Goal: Task Accomplishment & Management: Manage account settings

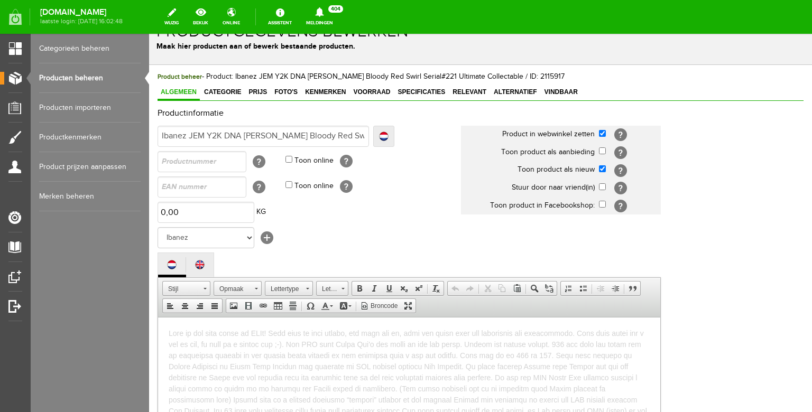
scroll to position [0, 97]
click at [96, 86] on link "Producten beheren" at bounding box center [89, 78] width 101 height 30
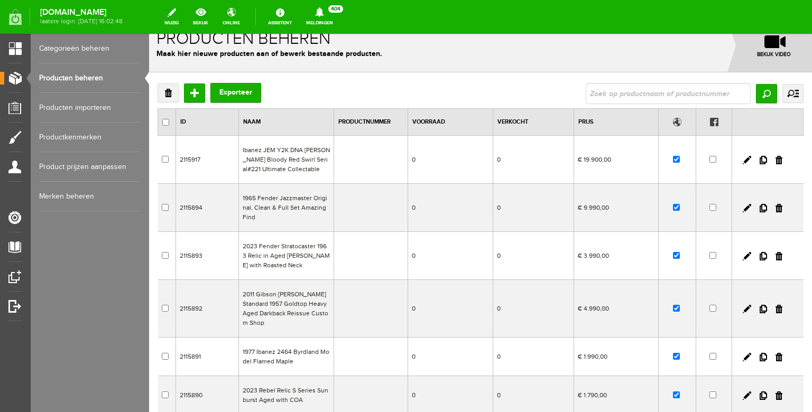
scroll to position [17, 0]
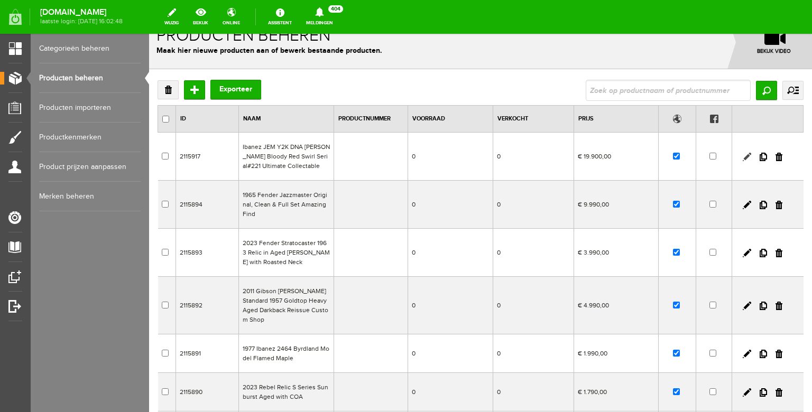
click at [747, 155] on link at bounding box center [746, 157] width 8 height 8
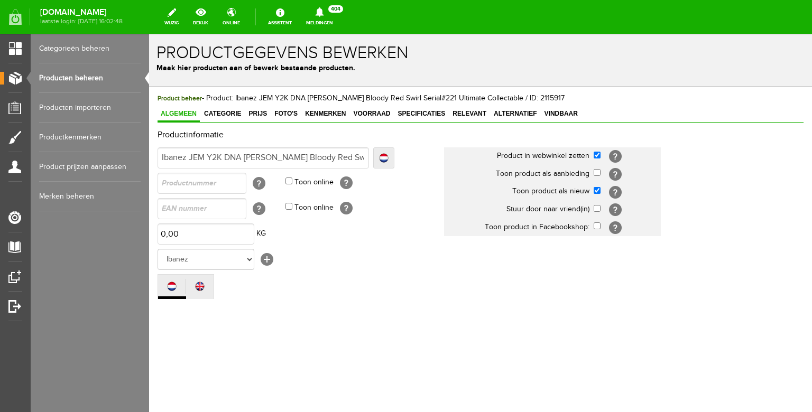
scroll to position [0, 0]
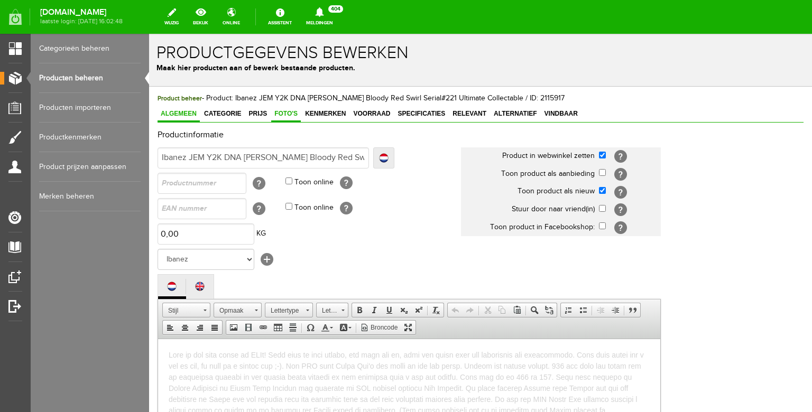
click at [296, 110] on link "Foto's" at bounding box center [286, 114] width 30 height 15
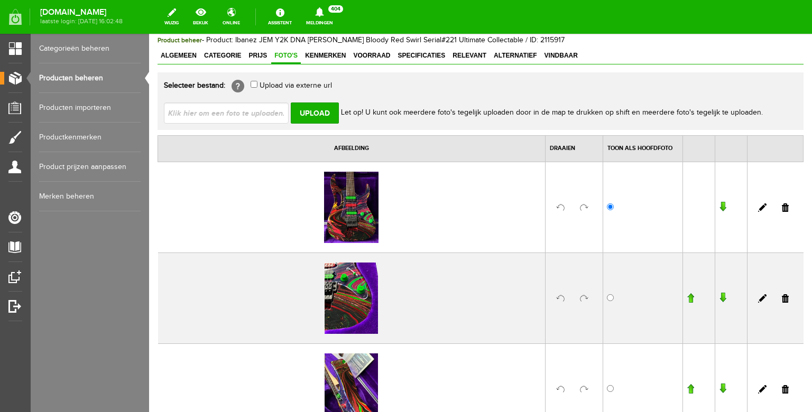
scroll to position [82, 0]
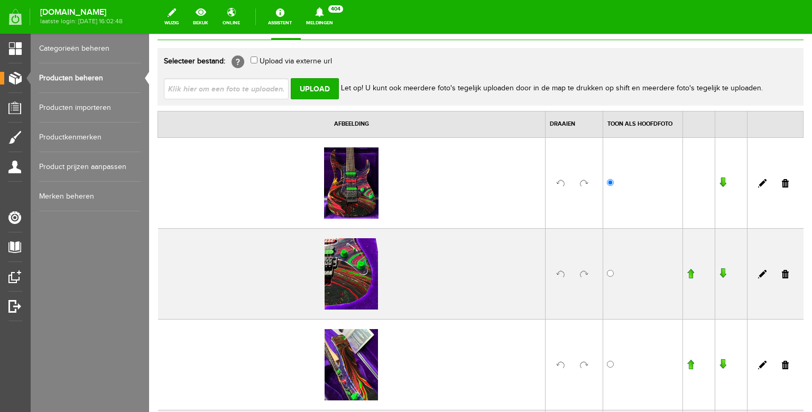
click at [787, 184] on link at bounding box center [785, 183] width 7 height 8
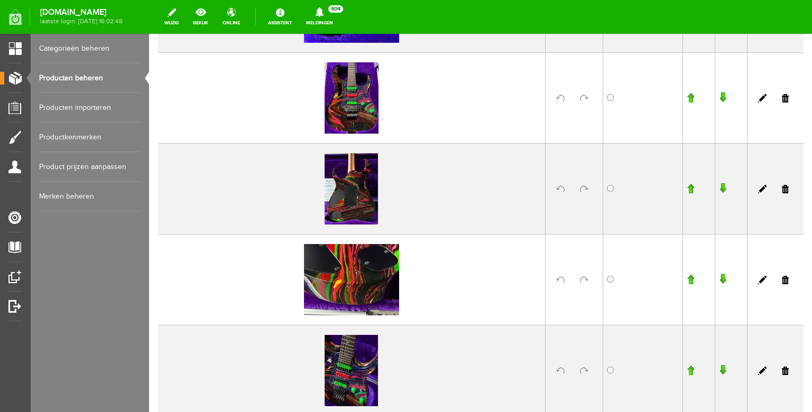
scroll to position [534, 0]
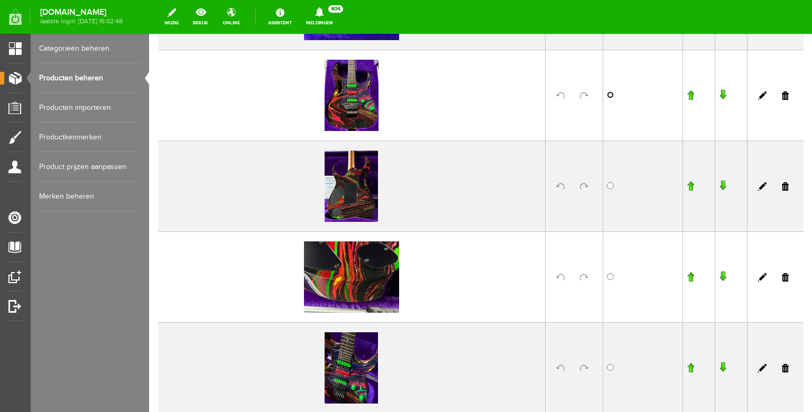
click at [610, 98] on input "radio" at bounding box center [610, 94] width 7 height 7
radio input "true"
click at [690, 98] on input "button" at bounding box center [689, 95] width 7 height 11
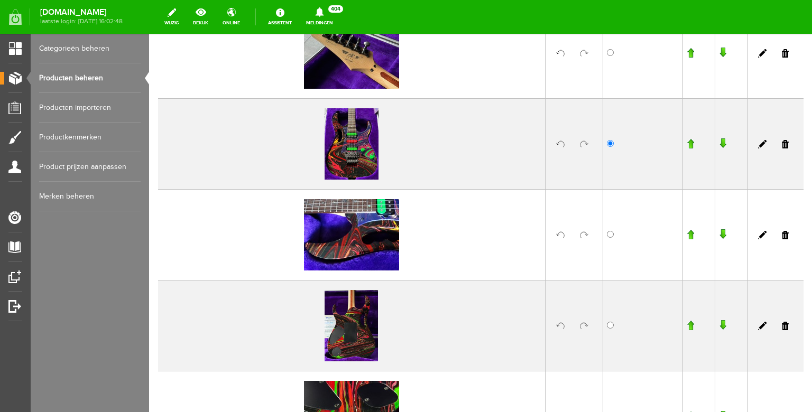
click at [691, 143] on input "button" at bounding box center [689, 143] width 7 height 11
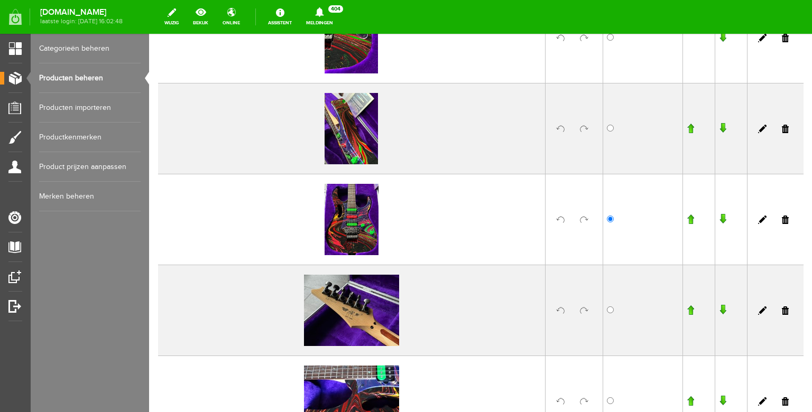
scroll to position [215, 0]
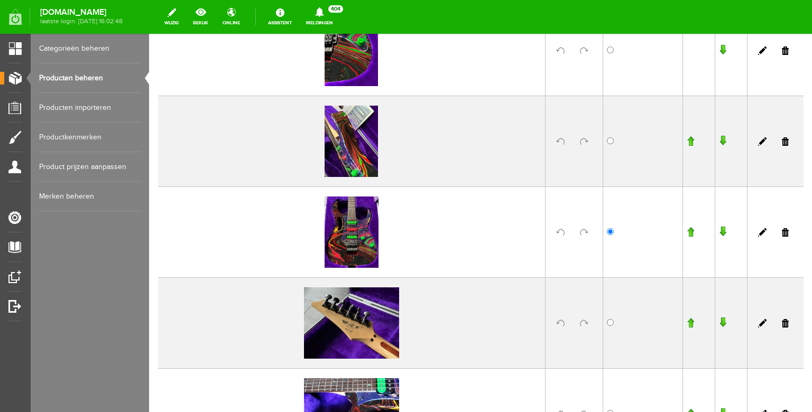
click at [692, 229] on input "button" at bounding box center [689, 232] width 7 height 11
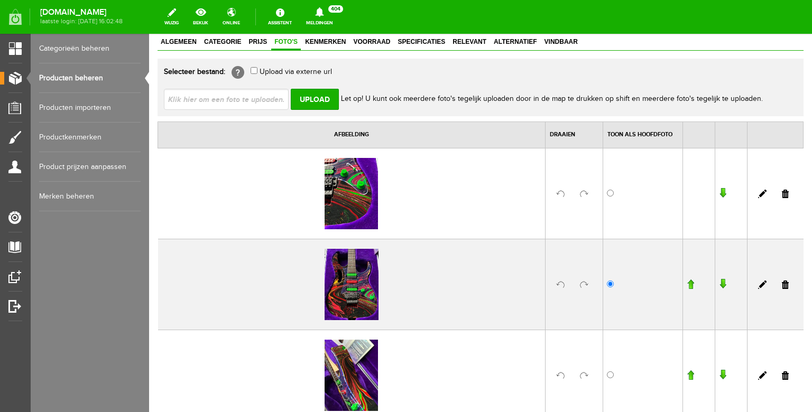
scroll to position [68, 0]
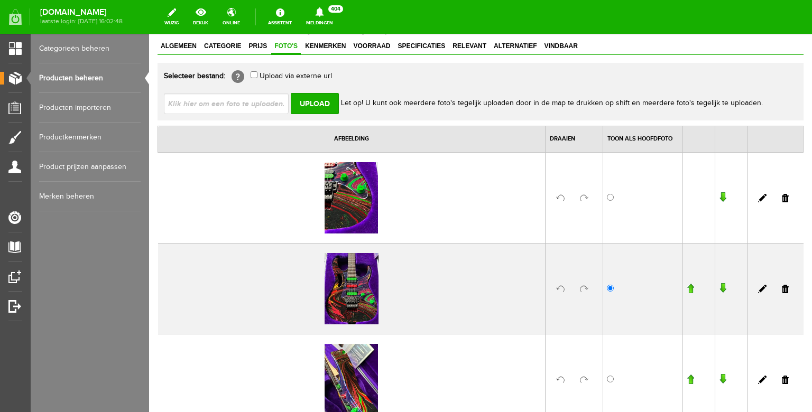
click at [690, 285] on input "button" at bounding box center [689, 288] width 7 height 11
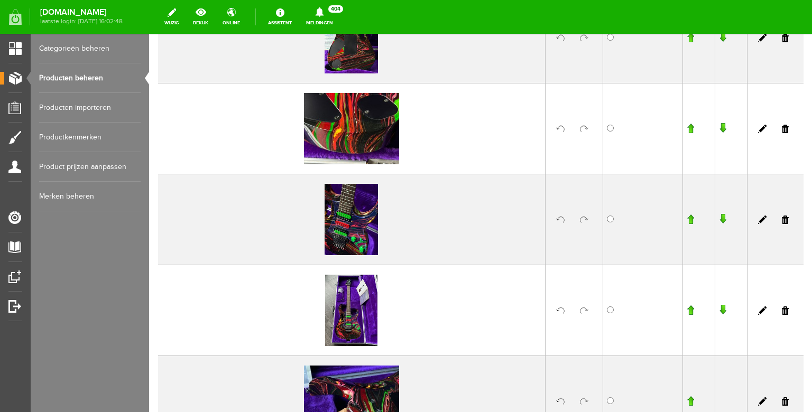
scroll to position [838, 0]
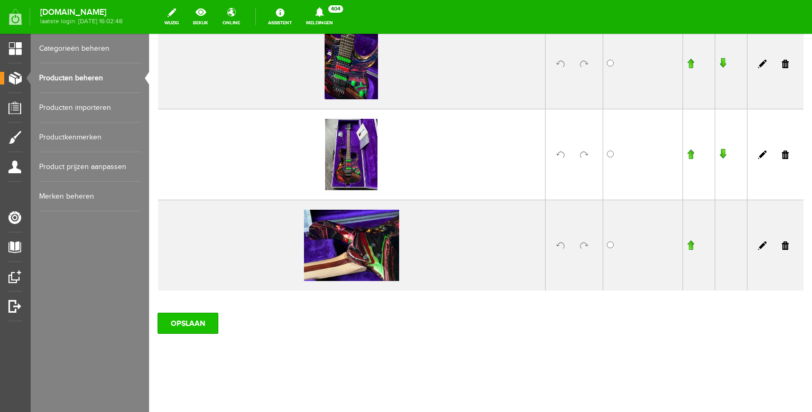
click at [185, 315] on input "OPSLAAN" at bounding box center [187, 323] width 61 height 21
